Goal: Task Accomplishment & Management: Manage account settings

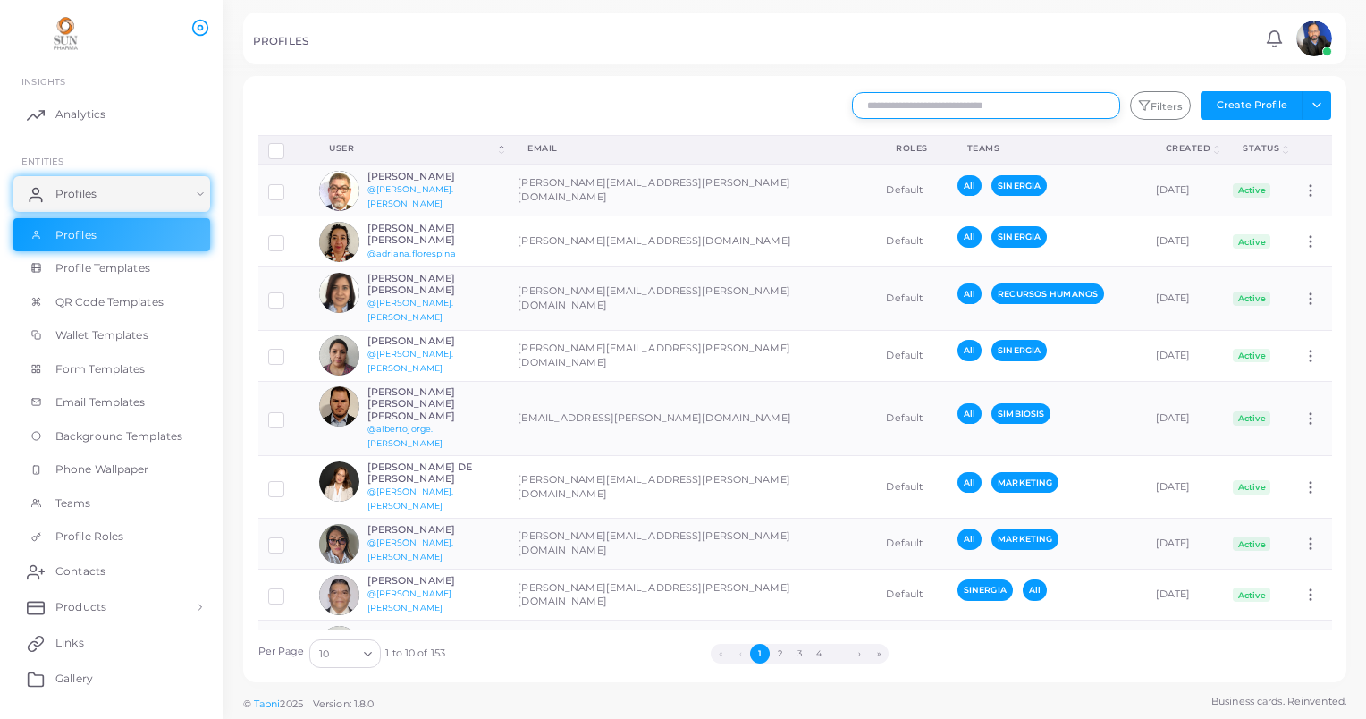
click at [951, 105] on input "text" at bounding box center [986, 105] width 268 height 27
click at [890, 102] on input "text" at bounding box center [986, 105] width 268 height 27
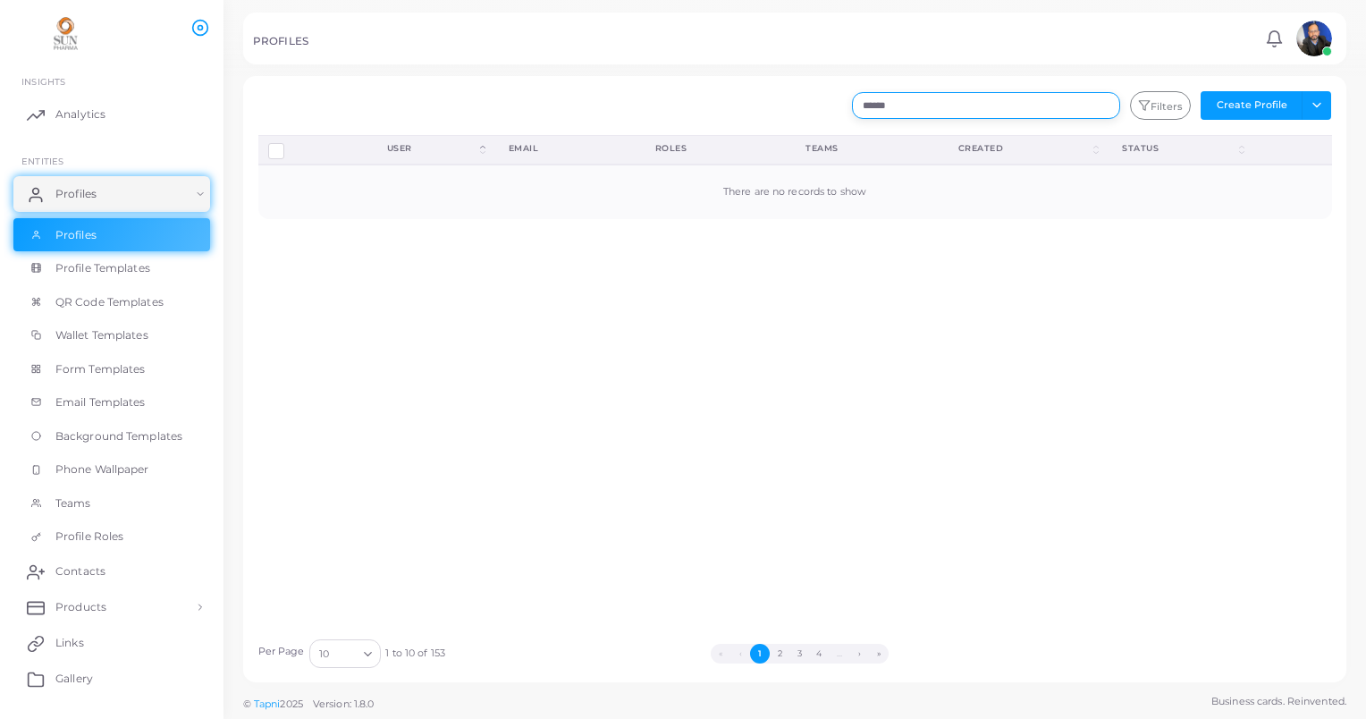
click at [906, 109] on input "******" at bounding box center [986, 105] width 268 height 27
type input "*"
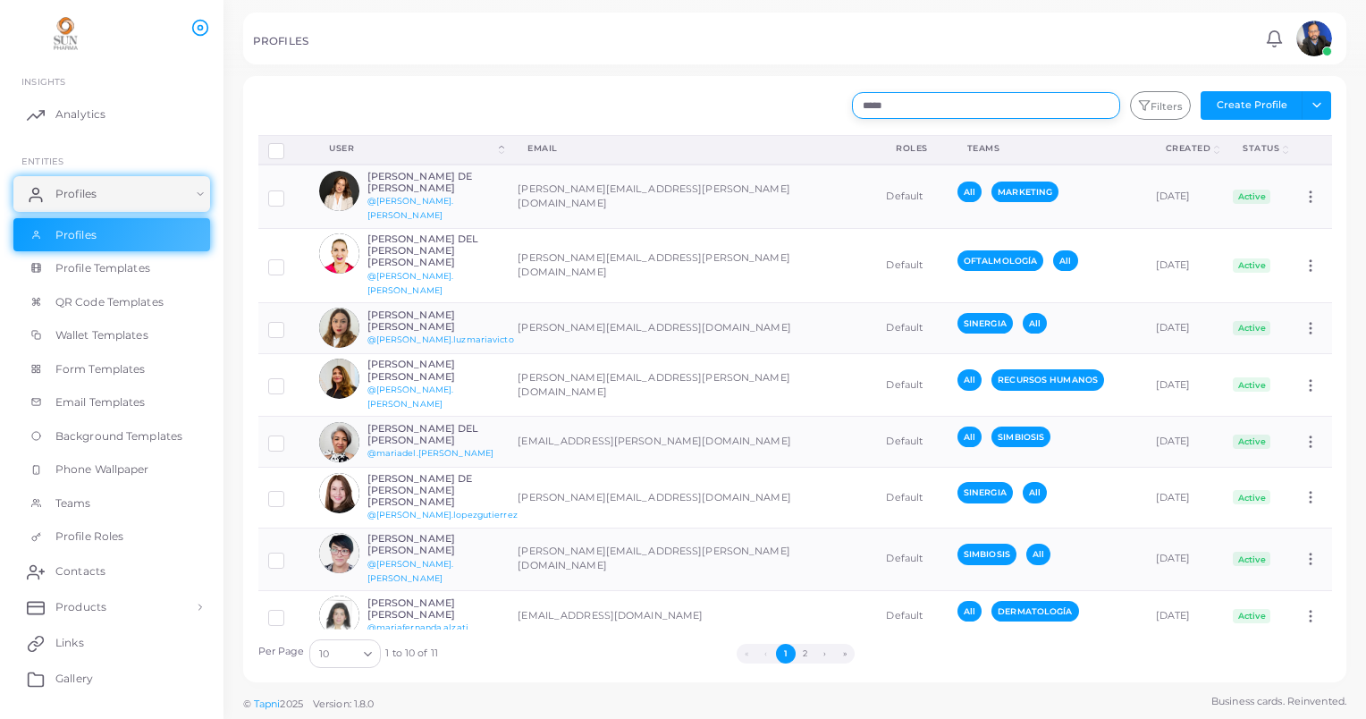
drag, startPoint x: 912, startPoint y: 106, endPoint x: 858, endPoint y: 114, distance: 54.3
click at [858, 114] on input "*****" at bounding box center [986, 105] width 268 height 27
click at [991, 103] on input "*****" at bounding box center [986, 105] width 268 height 27
click at [977, 102] on input "*****" at bounding box center [986, 105] width 268 height 27
type input "*"
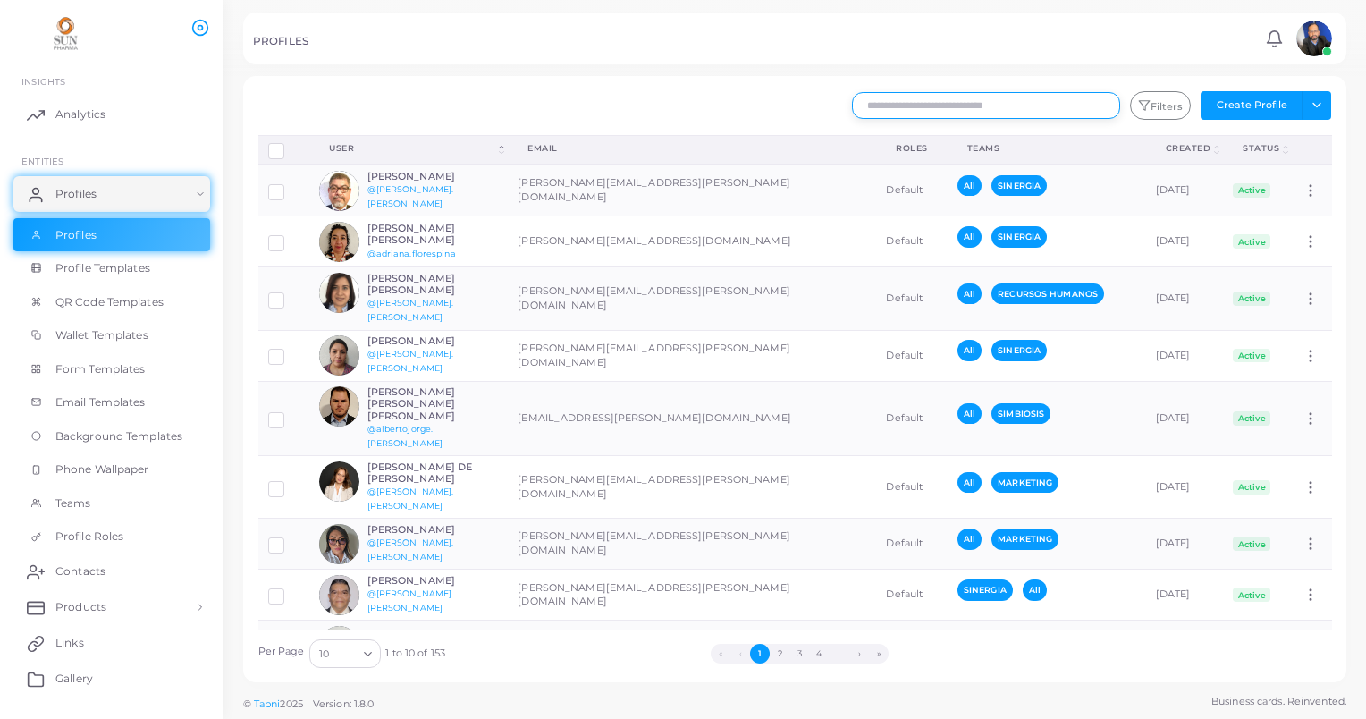
click at [959, 108] on input "text" at bounding box center [986, 105] width 268 height 27
click at [916, 103] on input "text" at bounding box center [986, 105] width 268 height 27
click at [891, 105] on input "text" at bounding box center [986, 105] width 268 height 27
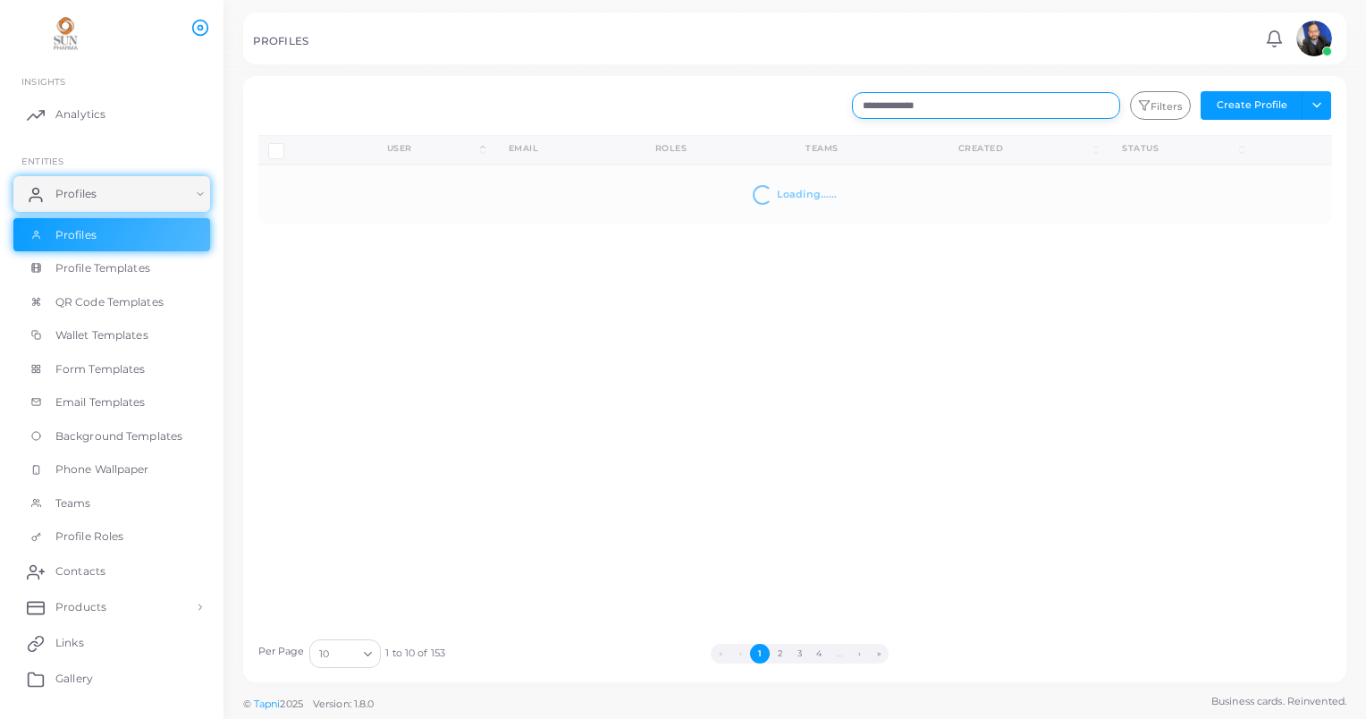
type input "**********"
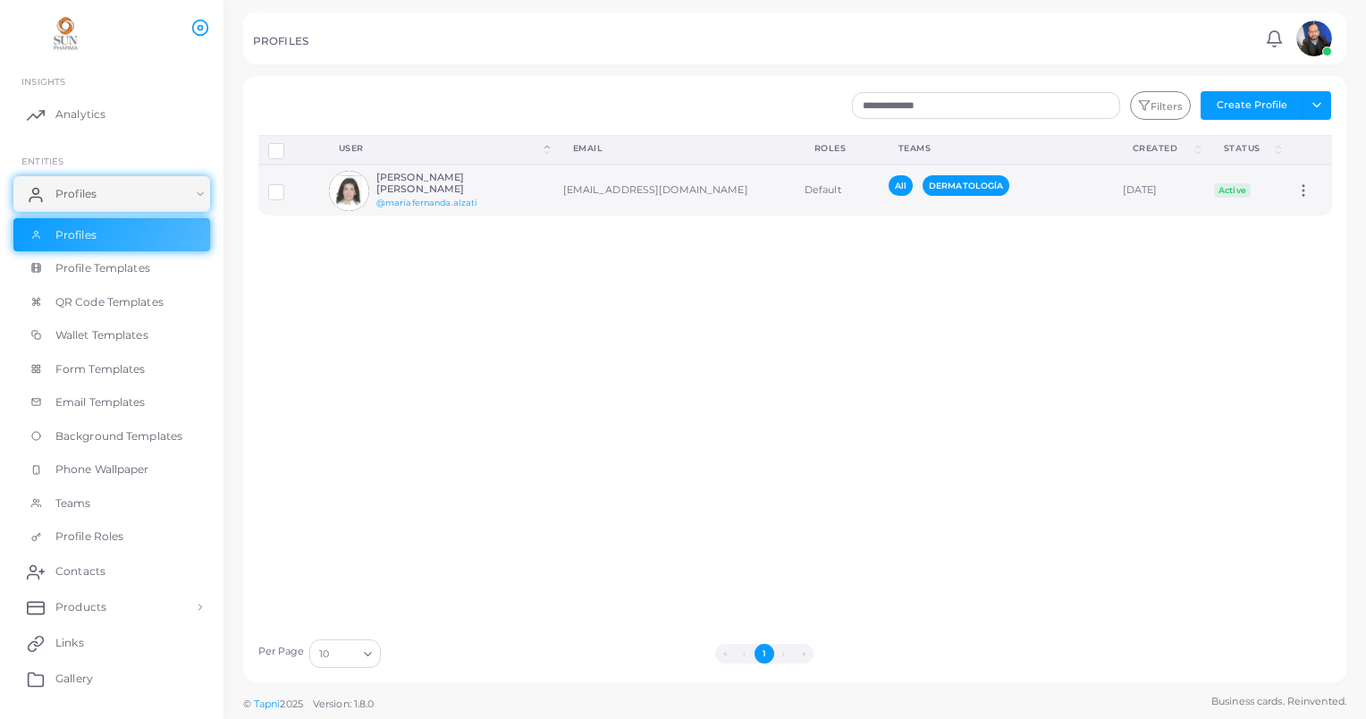
click at [350, 190] on img at bounding box center [349, 191] width 40 height 40
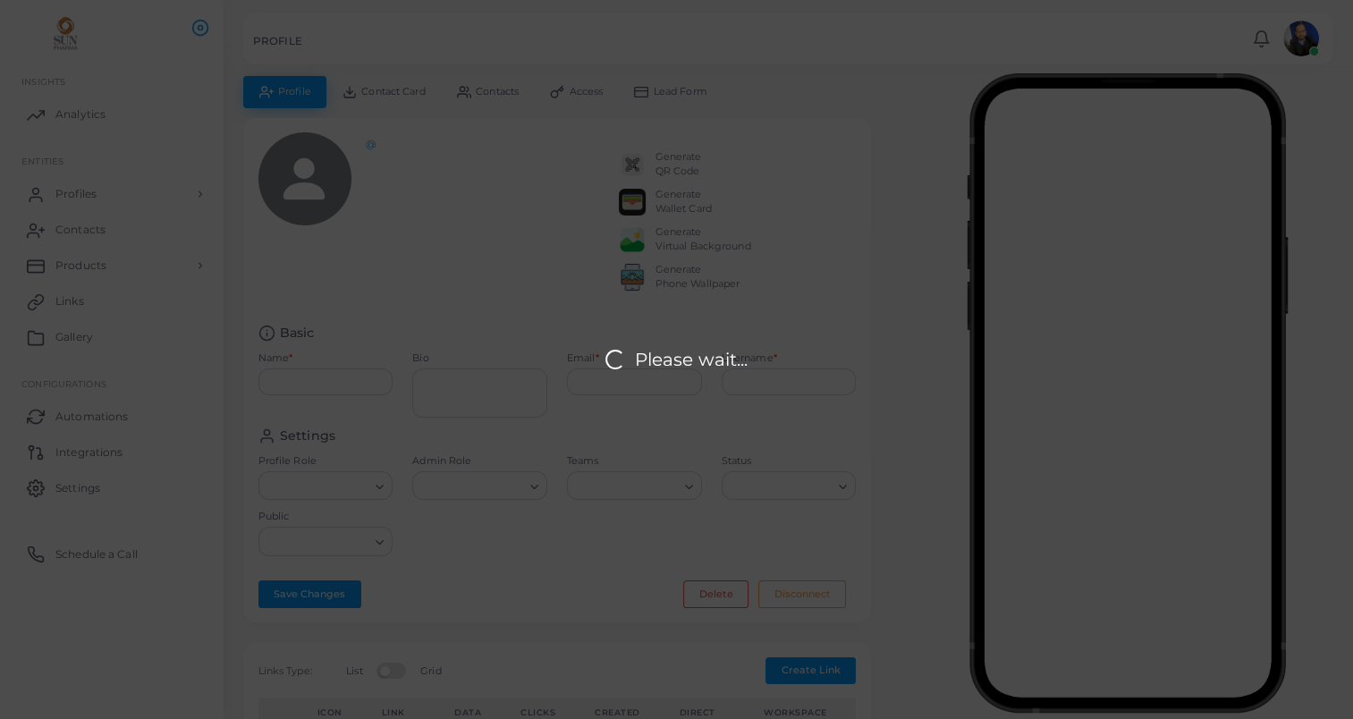
type input "**********"
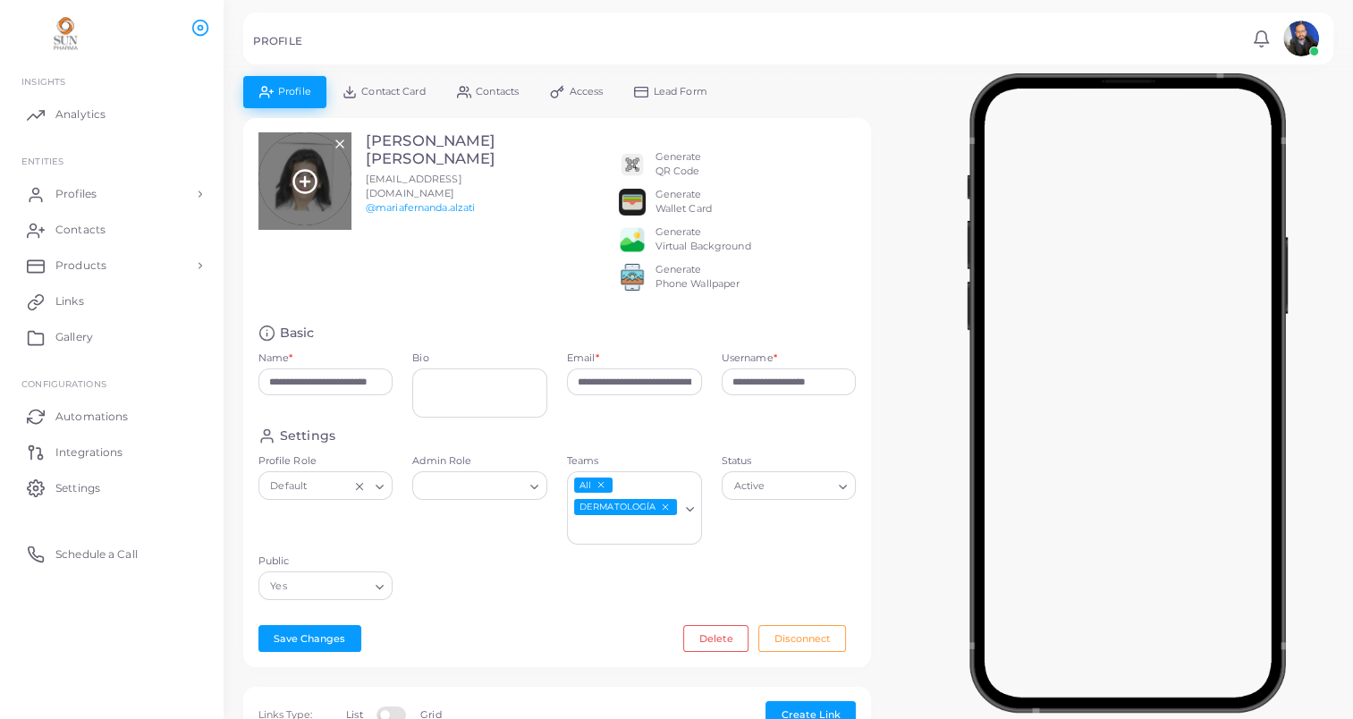
click at [309, 175] on icon at bounding box center [304, 181] width 27 height 27
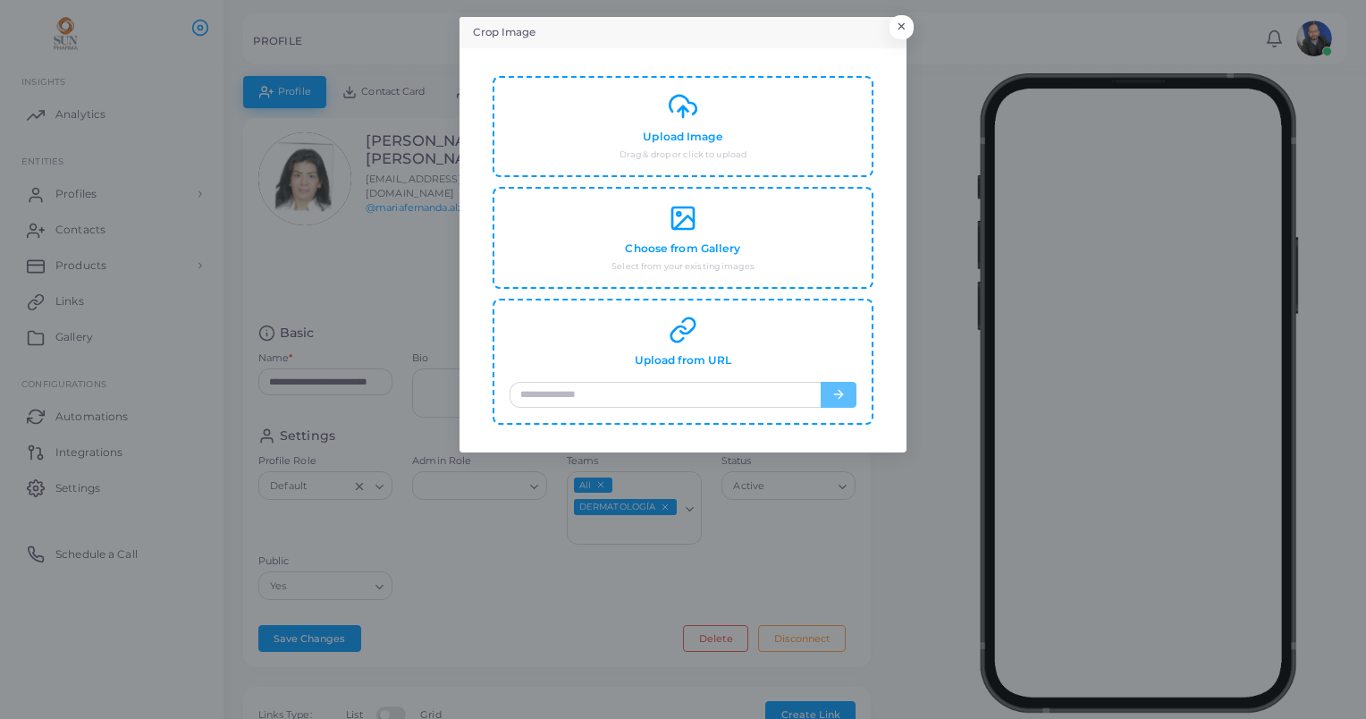
click at [293, 262] on div "Crop Image × Upload Image Drag & drop or click to upload Choose from Gallery Se…" at bounding box center [683, 359] width 1366 height 719
click at [308, 190] on div "Crop Image × Upload Image Drag & drop or click to upload Choose from Gallery Se…" at bounding box center [683, 359] width 1366 height 719
click at [903, 30] on button "×" at bounding box center [899, 31] width 24 height 23
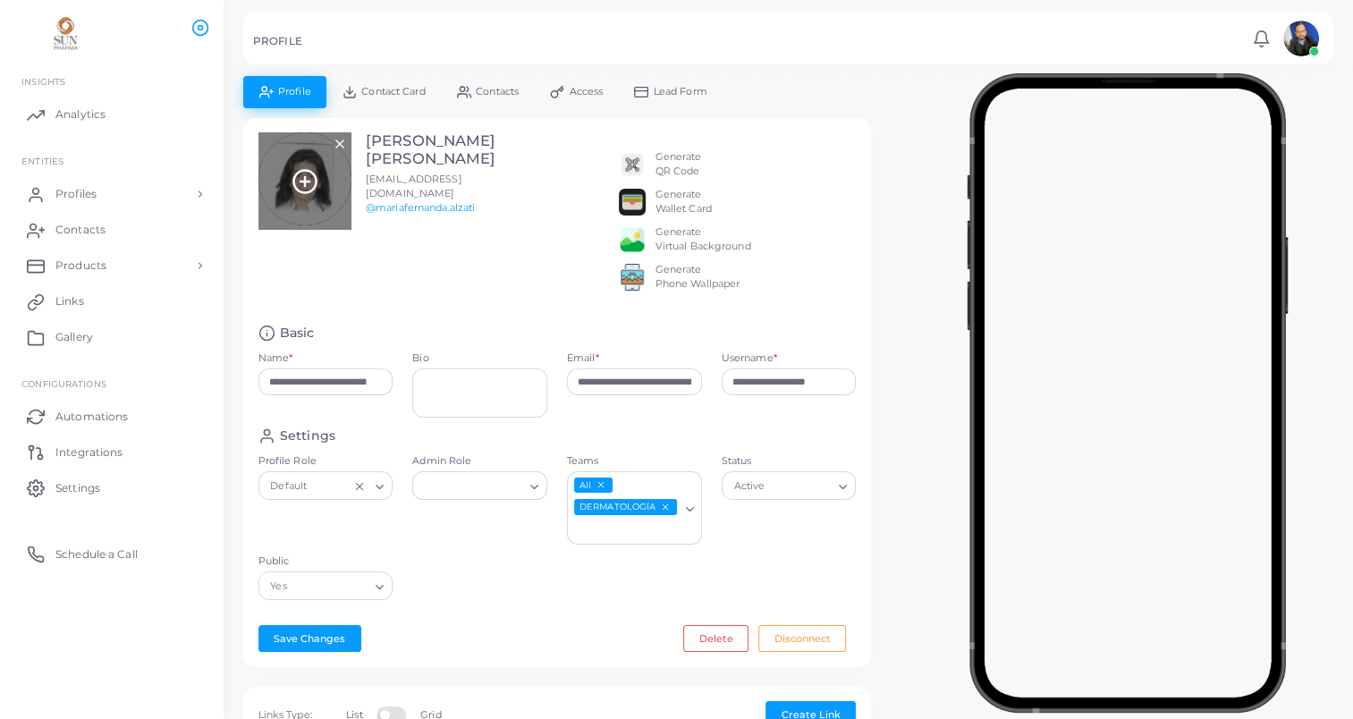
click at [305, 177] on line at bounding box center [305, 181] width 0 height 9
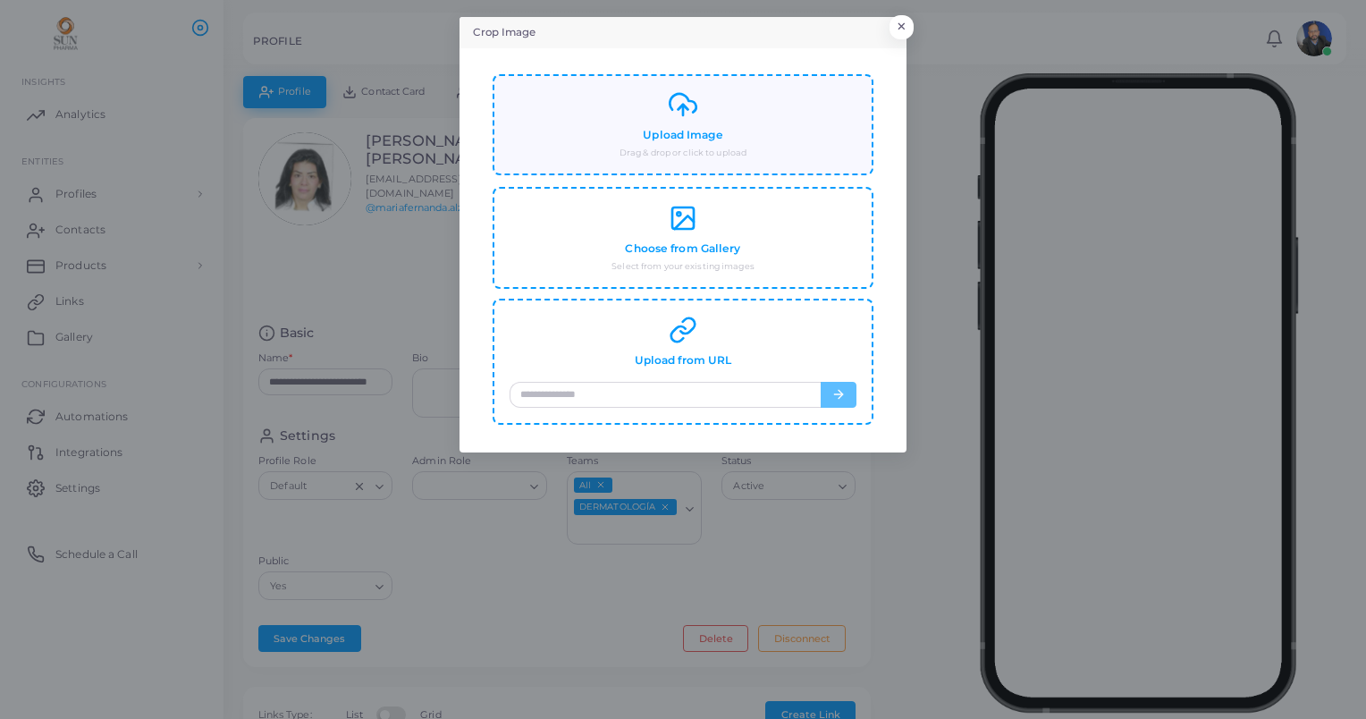
click at [696, 134] on h4 "Upload Image" at bounding box center [683, 135] width 80 height 13
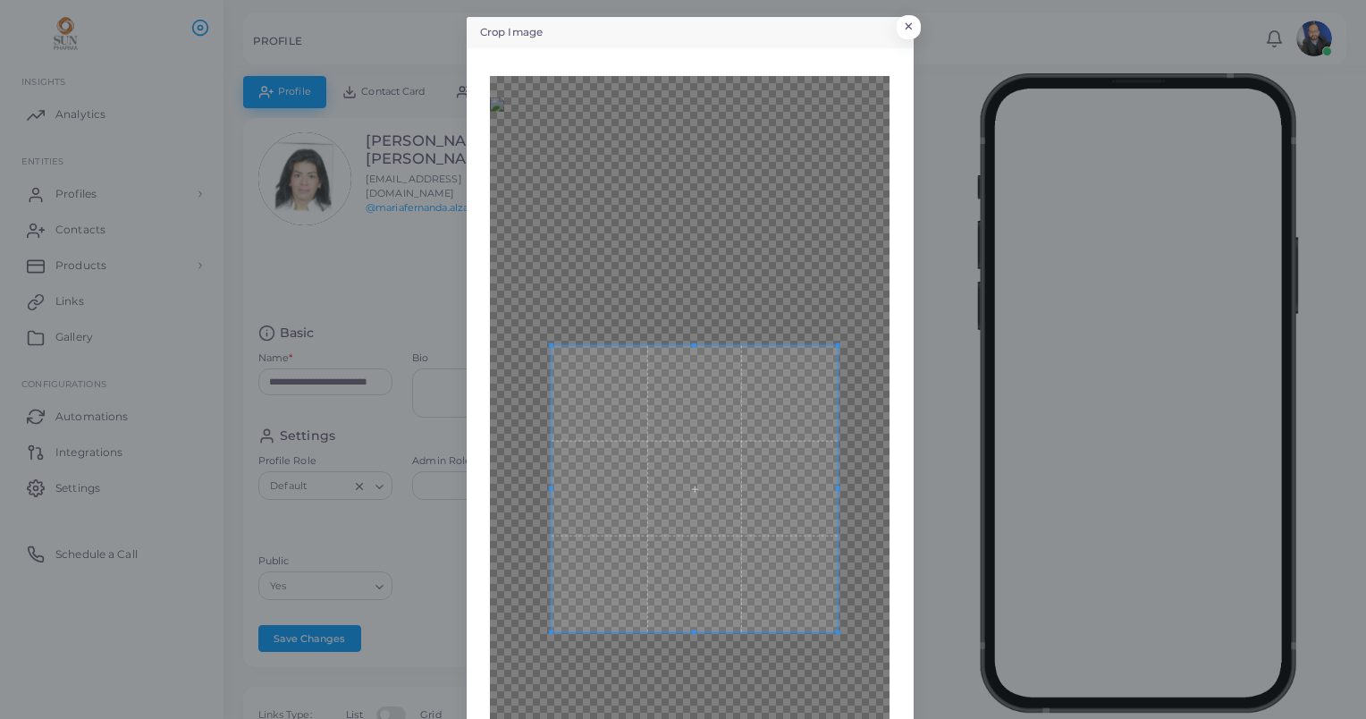
click at [725, 537] on span at bounding box center [695, 488] width 286 height 286
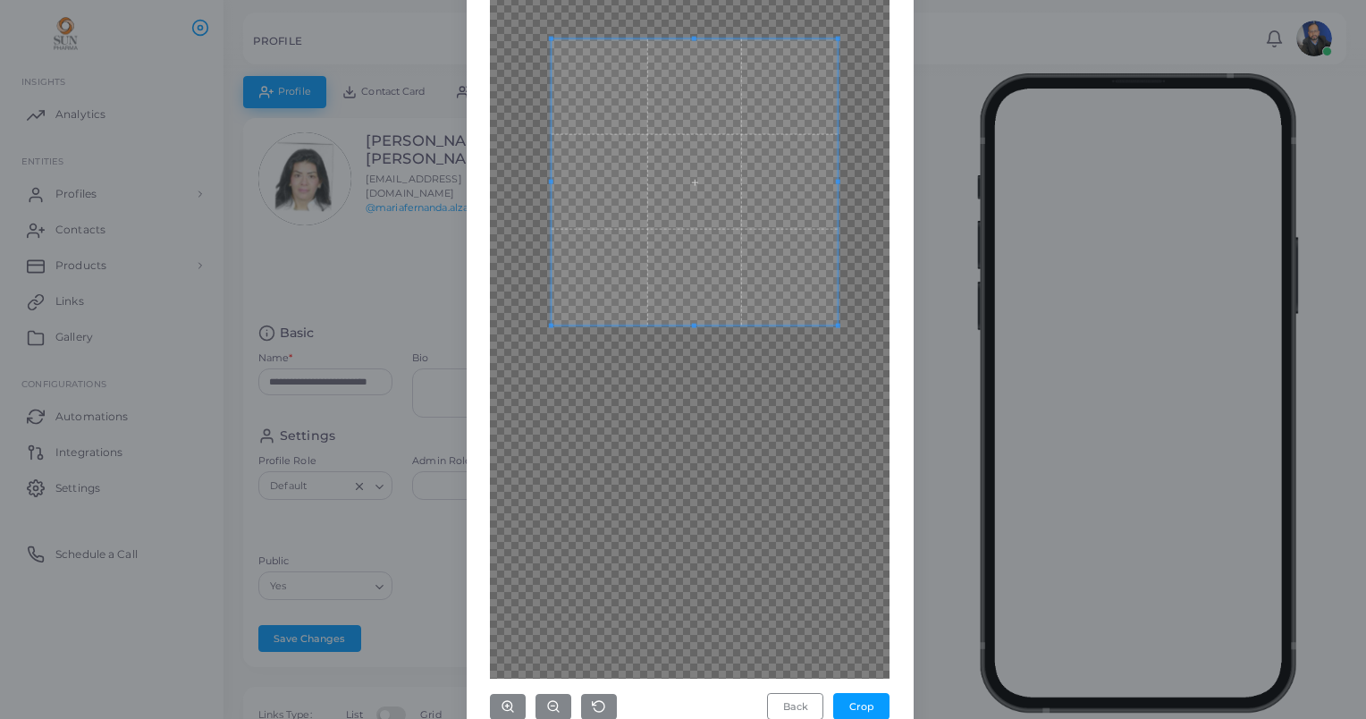
scroll to position [318, 0]
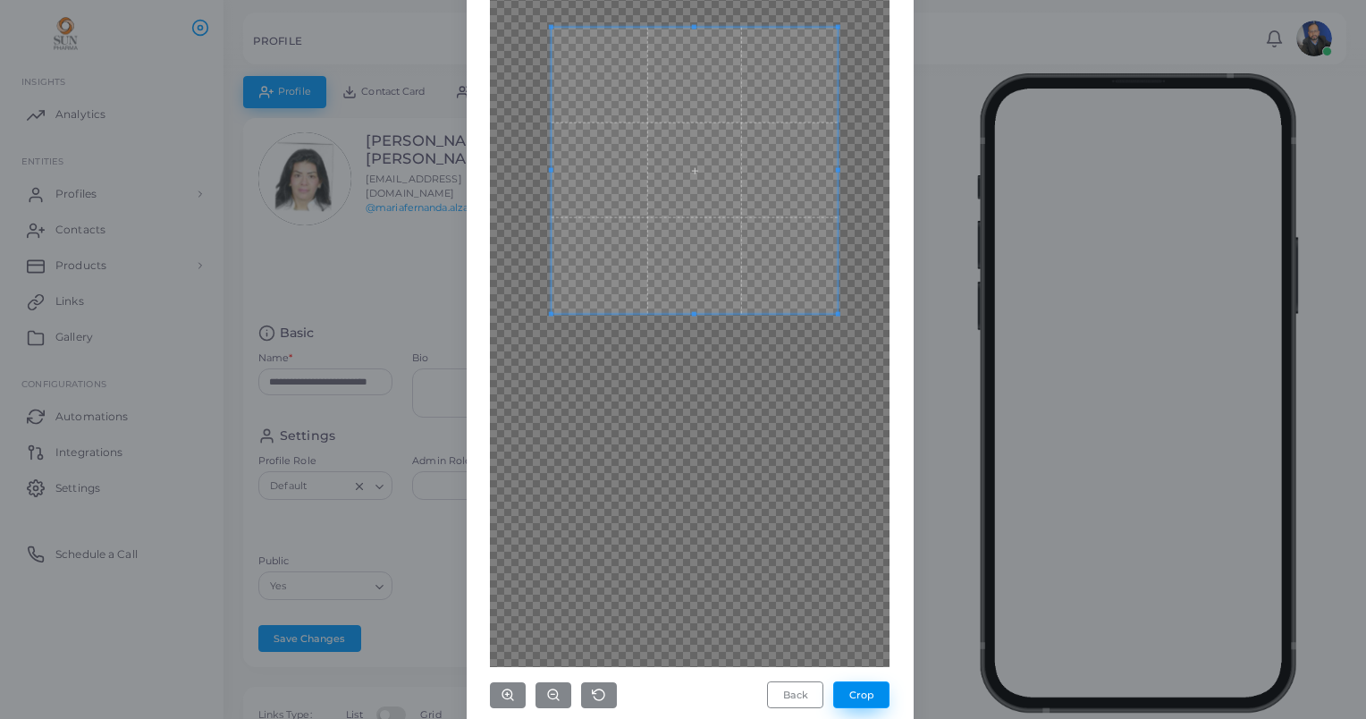
click at [855, 690] on button "Crop" at bounding box center [861, 694] width 56 height 27
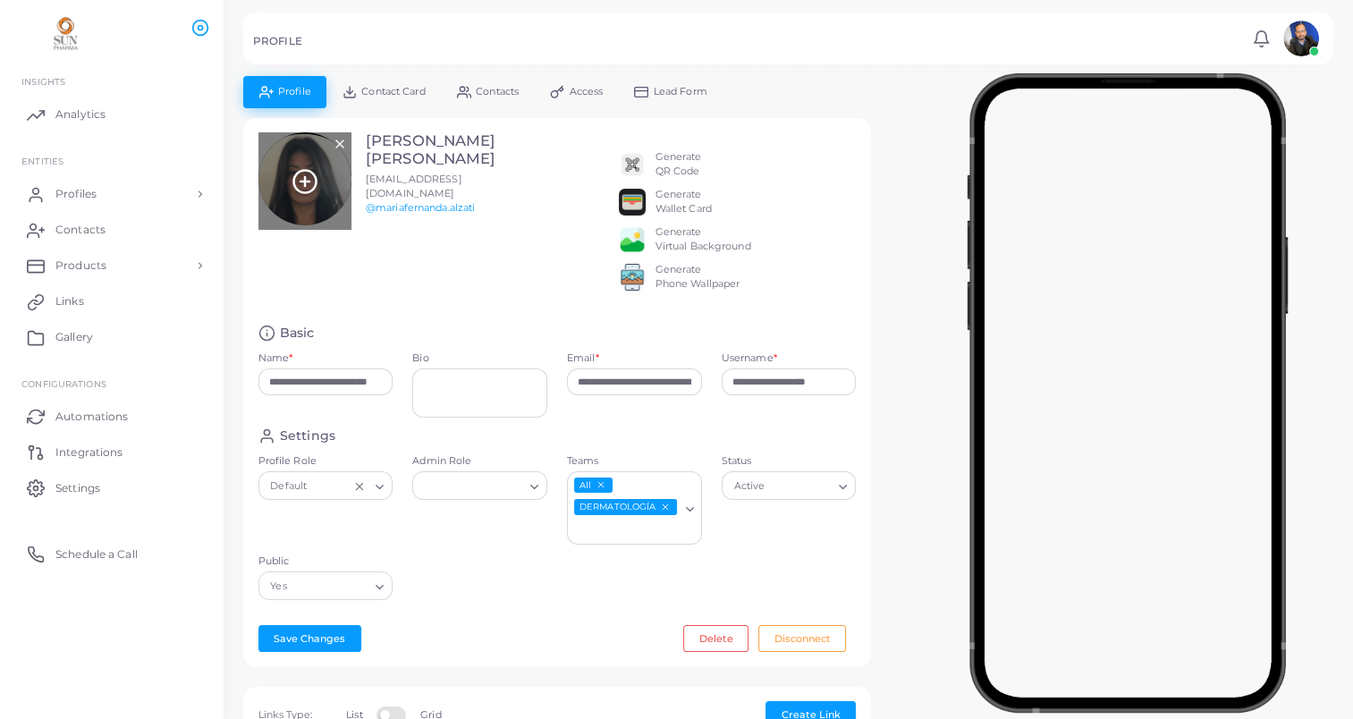
click at [308, 171] on icon at bounding box center [304, 181] width 27 height 27
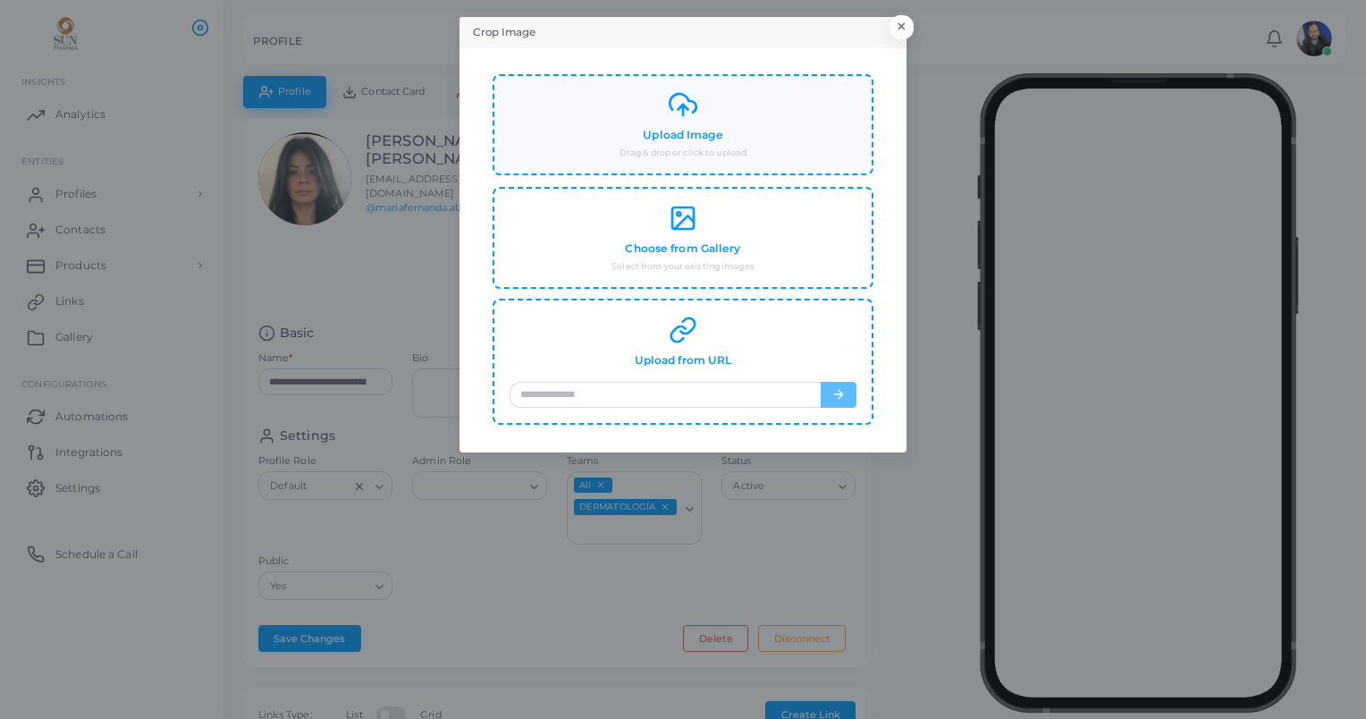
click at [672, 133] on h4 "Upload Image" at bounding box center [683, 135] width 80 height 13
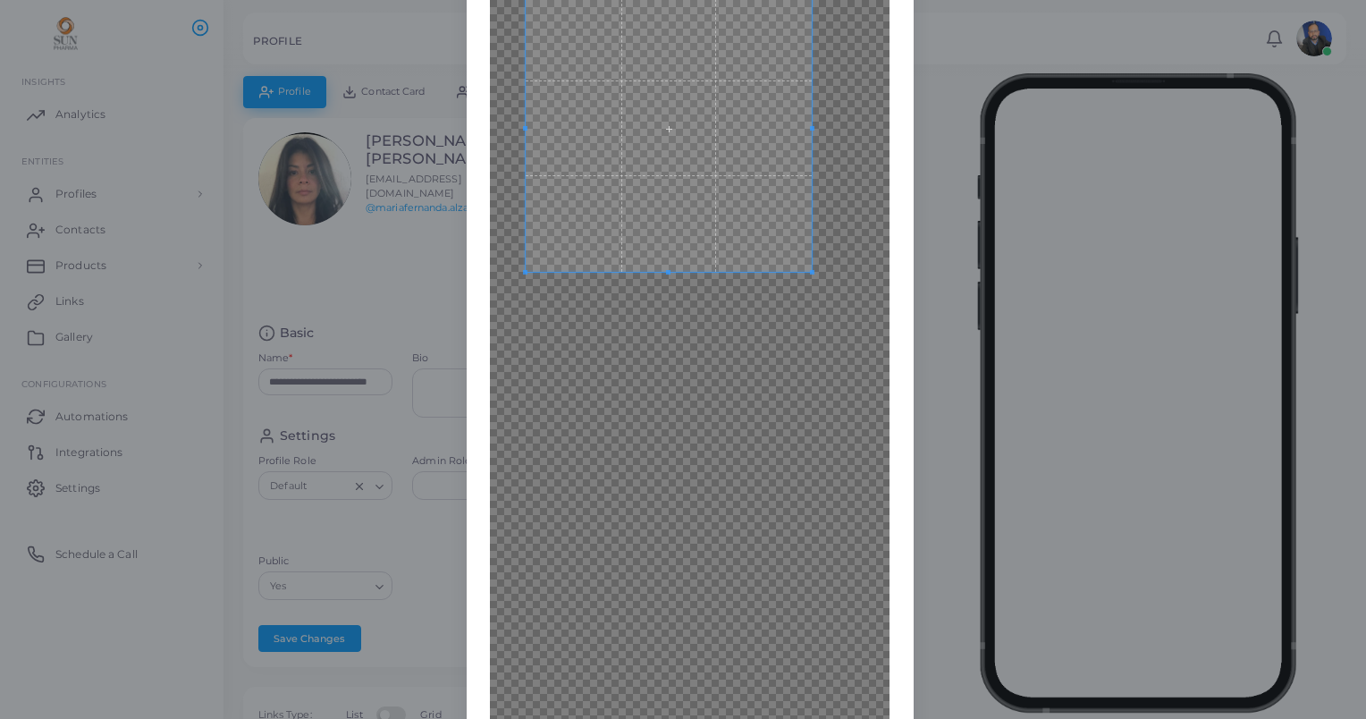
scroll to position [123, 0]
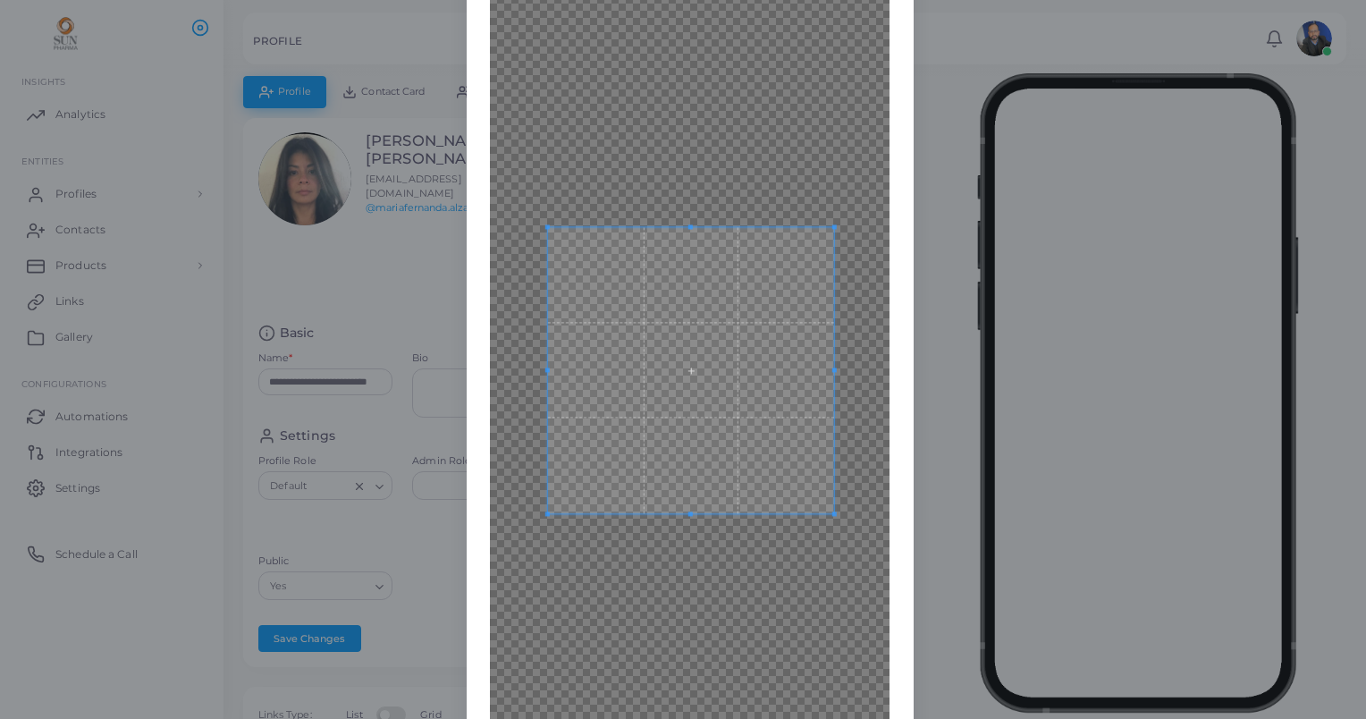
click at [683, 357] on span at bounding box center [691, 370] width 286 height 286
click at [729, 383] on span at bounding box center [691, 375] width 286 height 286
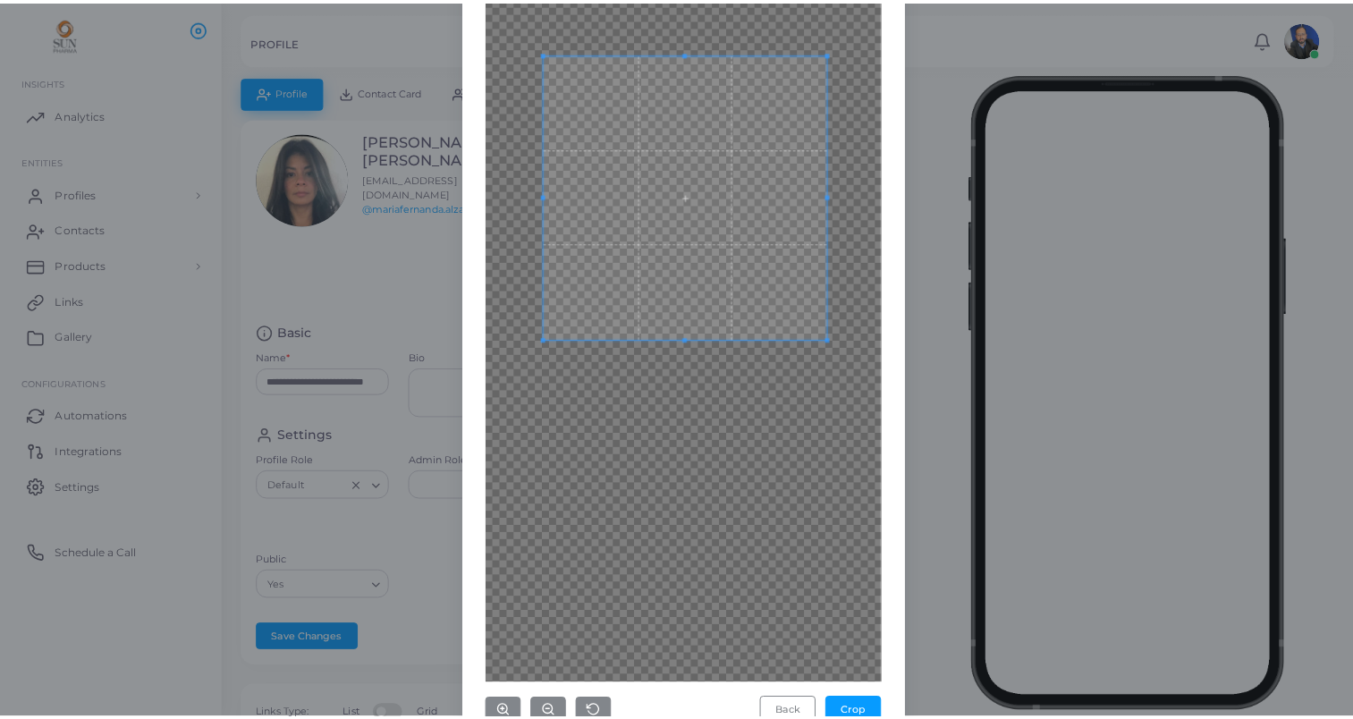
scroll to position [303, 0]
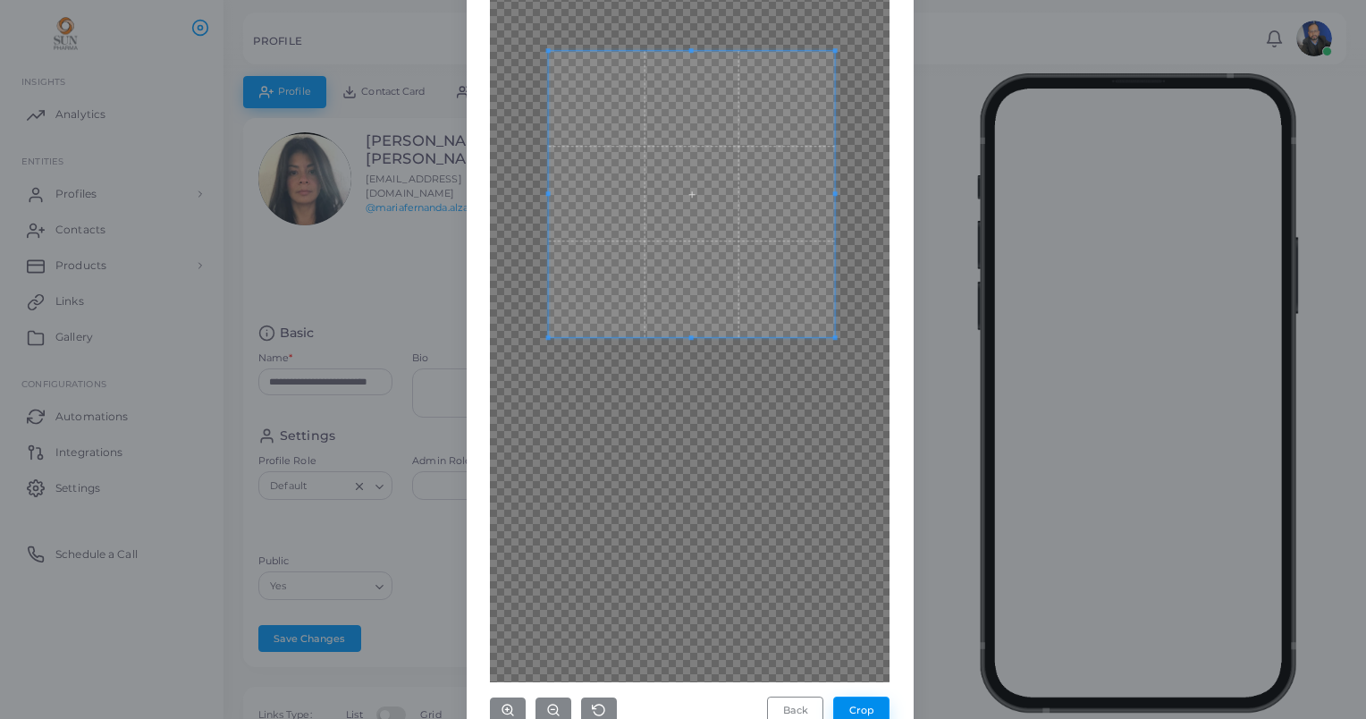
click at [862, 701] on button "Crop" at bounding box center [861, 710] width 56 height 27
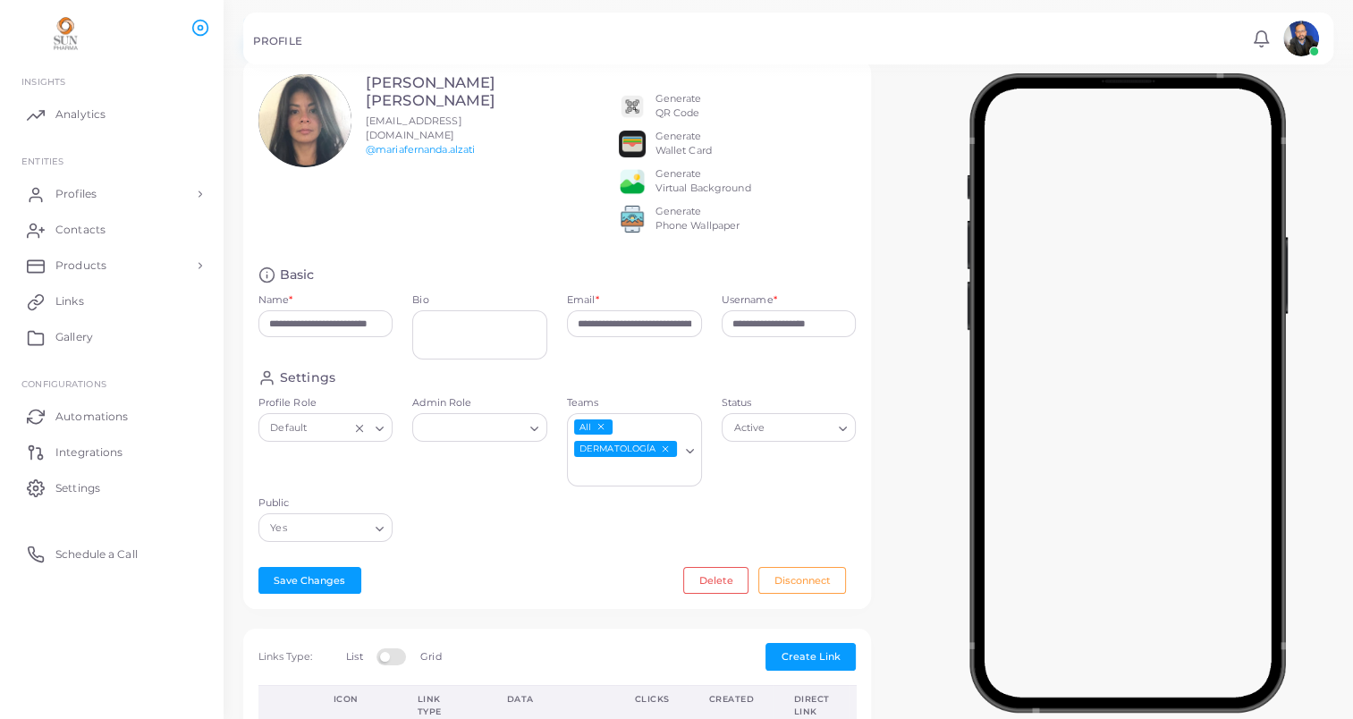
scroll to position [0, 0]
